Goal: Transaction & Acquisition: Download file/media

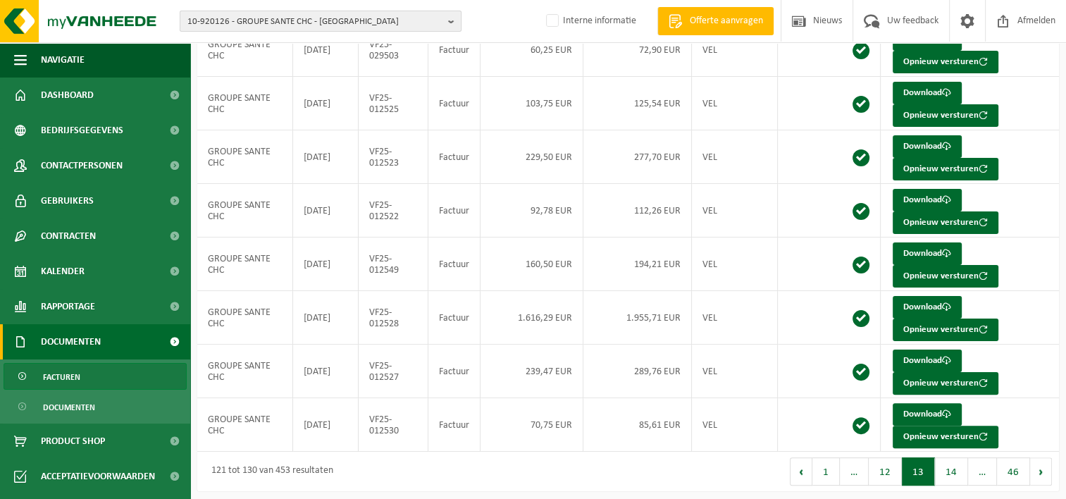
click at [256, 23] on span "10-920126 - GROUPE SANTE CHC - [GEOGRAPHIC_DATA]" at bounding box center [314, 21] width 255 height 21
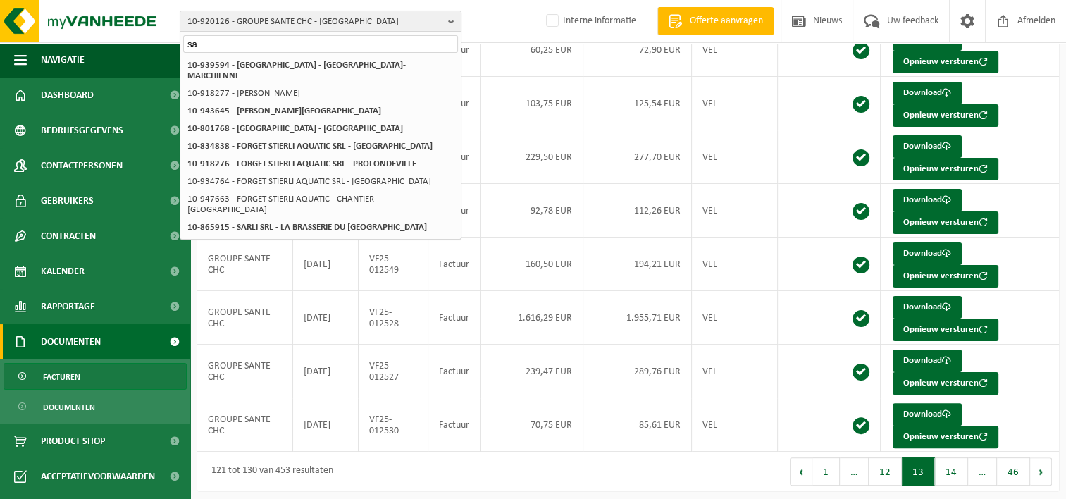
type input "s"
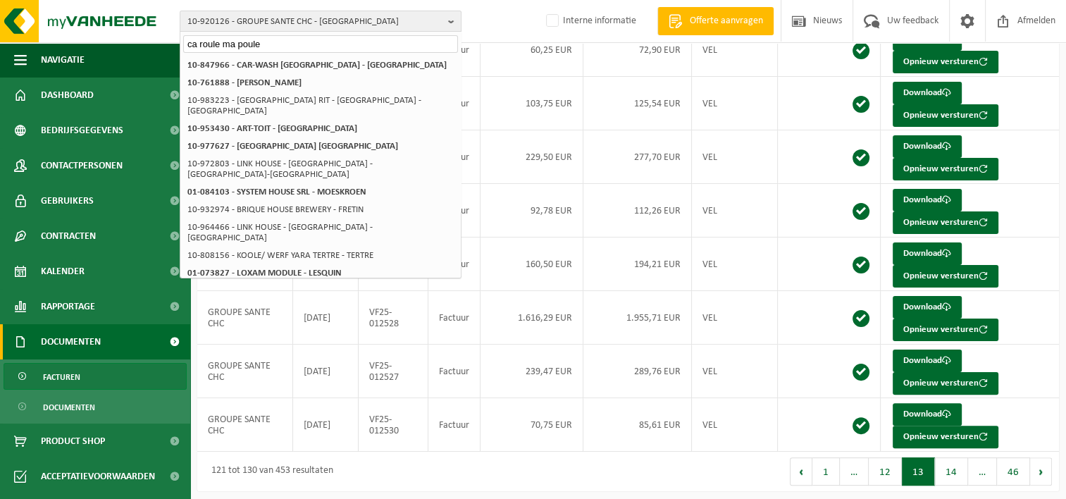
click at [190, 45] on input "ca roule ma poule" at bounding box center [320, 44] width 275 height 18
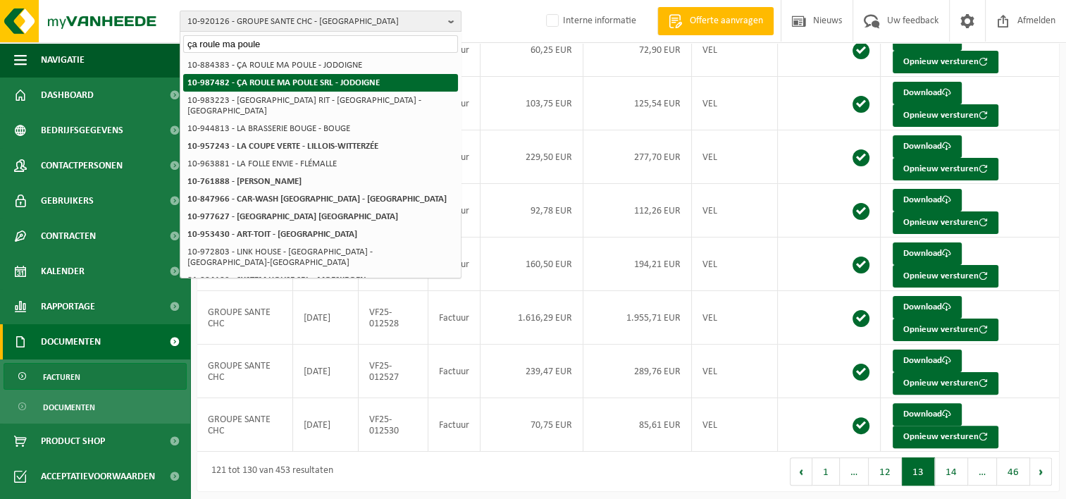
type input "ça roule ma poule"
click at [304, 80] on strong "10-987482 - ÇA ROULE MA POULE SRL - JODOIGNE" at bounding box center [283, 82] width 192 height 9
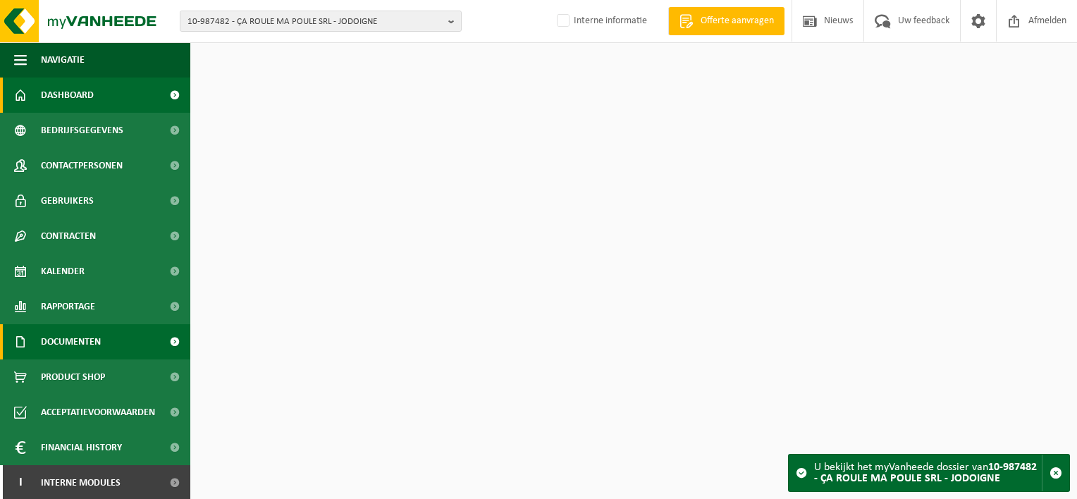
click at [99, 340] on span "Documenten" at bounding box center [71, 341] width 60 height 35
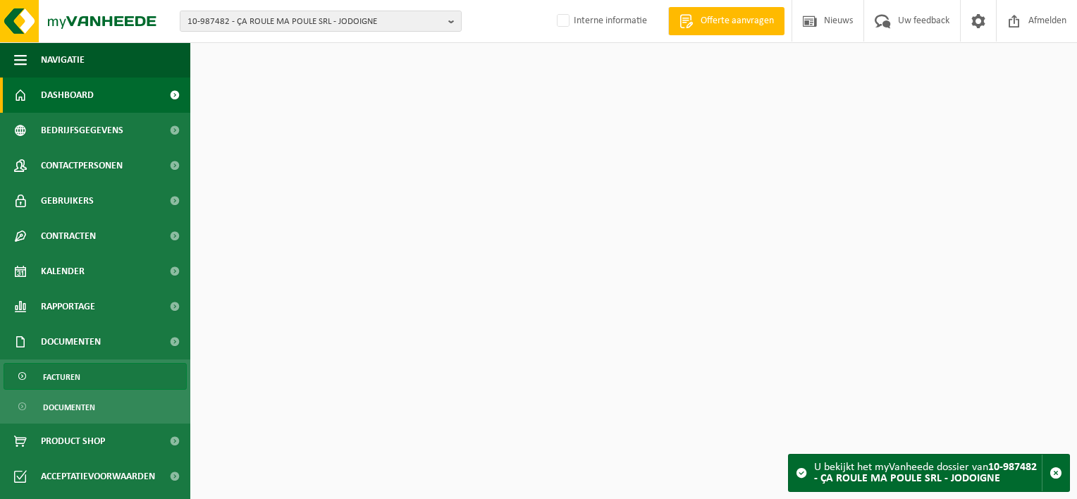
click at [97, 378] on link "Facturen" at bounding box center [95, 376] width 183 height 27
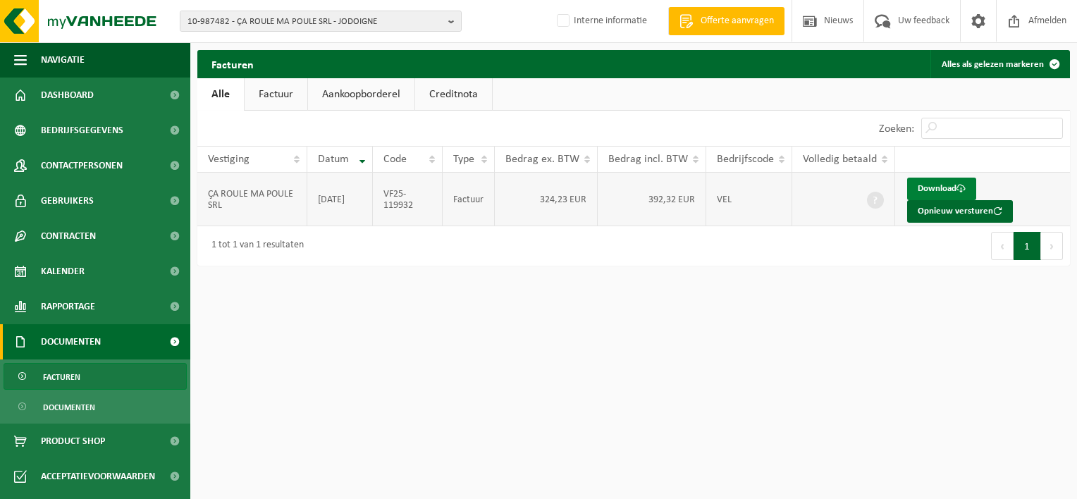
click at [930, 186] on link "Download" at bounding box center [941, 189] width 69 height 23
